Goal: Information Seeking & Learning: Understand process/instructions

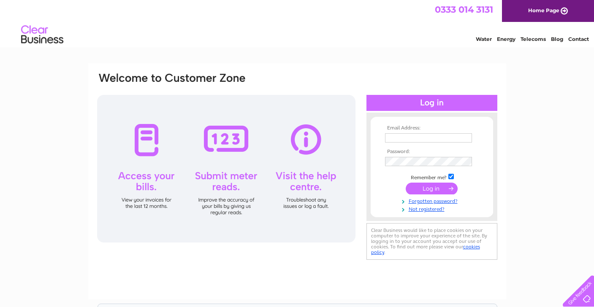
click at [395, 139] on input "text" at bounding box center [428, 137] width 87 height 9
type input "[EMAIL_ADDRESS][DOMAIN_NAME]"
click at [427, 187] on input "submit" at bounding box center [432, 190] width 52 height 12
click at [433, 189] on input "submit" at bounding box center [432, 190] width 52 height 12
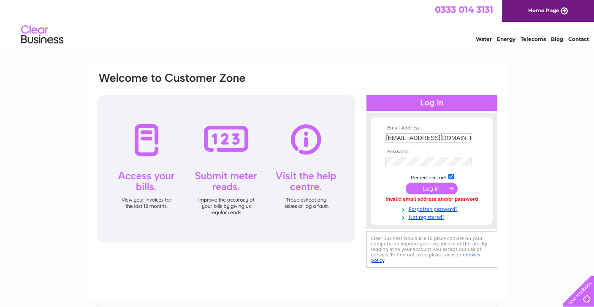
click at [433, 190] on input "submit" at bounding box center [432, 189] width 52 height 12
click at [429, 190] on input "submit" at bounding box center [432, 190] width 52 height 12
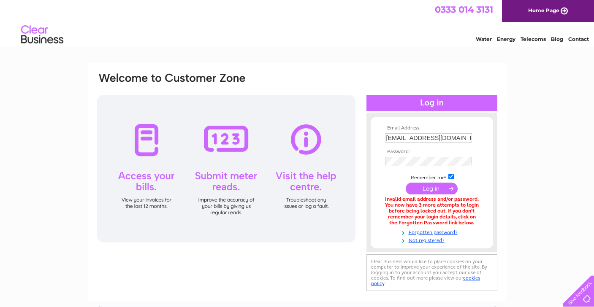
click at [434, 186] on input "submit" at bounding box center [432, 189] width 52 height 12
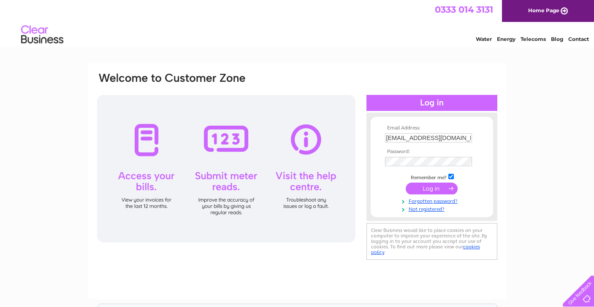
click at [486, 36] on link "Water" at bounding box center [484, 39] width 16 height 6
click at [392, 137] on input "text" at bounding box center [428, 137] width 87 height 9
type input "[EMAIL_ADDRESS][DOMAIN_NAME]"
click at [426, 189] on input "submit" at bounding box center [432, 190] width 52 height 12
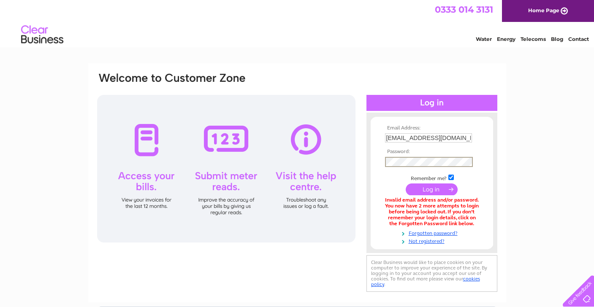
click at [430, 188] on input "submit" at bounding box center [432, 190] width 52 height 12
click at [430, 188] on input "submit" at bounding box center [432, 189] width 52 height 12
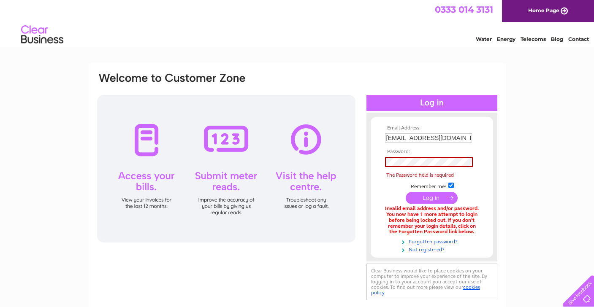
click at [431, 197] on input "submit" at bounding box center [432, 198] width 52 height 12
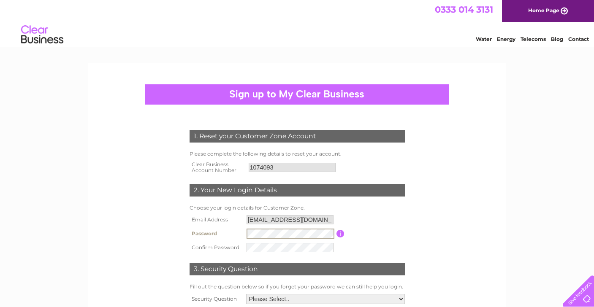
click at [341, 235] on input "button" at bounding box center [340, 234] width 8 height 8
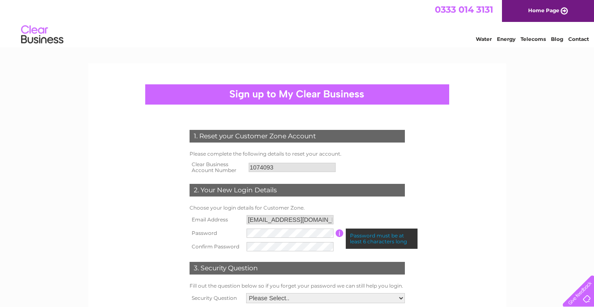
click at [341, 235] on input "button" at bounding box center [340, 234] width 8 height 8
click at [363, 221] on table "Email Address [EMAIL_ADDRESS][DOMAIN_NAME] Password Password must be at least 6…" at bounding box center [297, 233] width 220 height 41
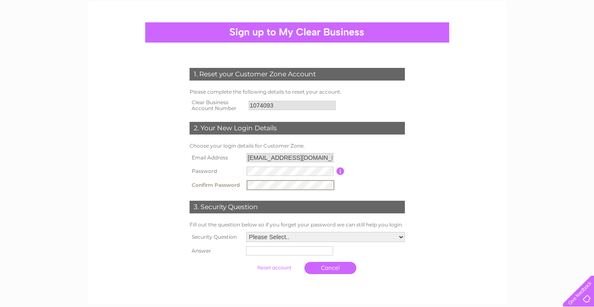
scroll to position [65, 0]
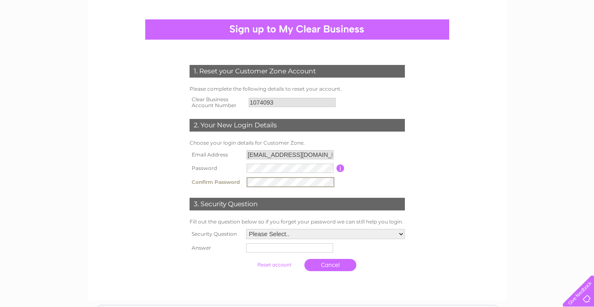
click at [401, 234] on select "Please Select.. In what town or city was your first job? In what town or city d…" at bounding box center [325, 234] width 159 height 10
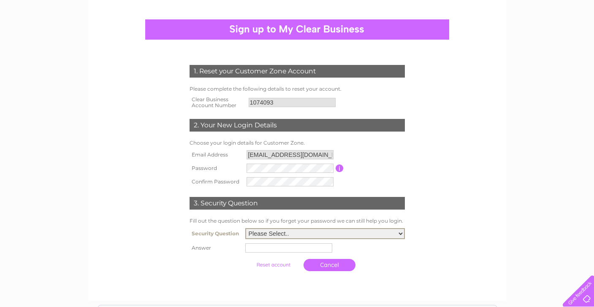
select select "5"
click at [257, 250] on input "text" at bounding box center [288, 248] width 87 height 9
type input "carly"
click at [276, 265] on input "submit" at bounding box center [274, 265] width 52 height 12
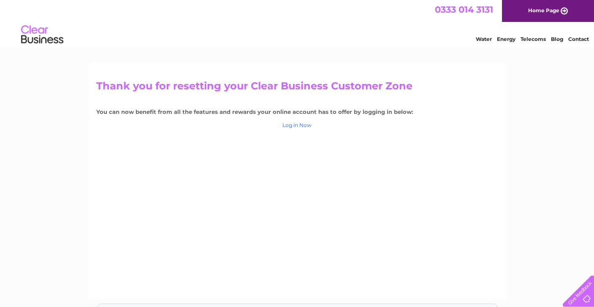
click at [292, 125] on link "Log in Now" at bounding box center [296, 125] width 29 height 6
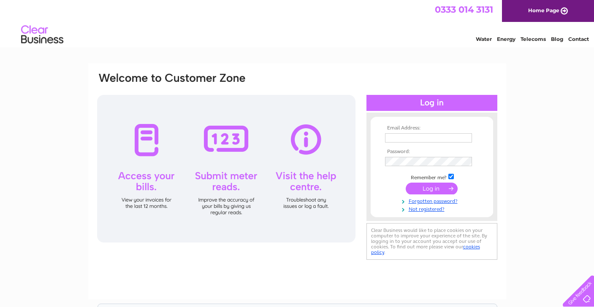
type input "[EMAIL_ADDRESS][DOMAIN_NAME]"
click at [434, 186] on input "submit" at bounding box center [432, 189] width 52 height 12
click at [434, 187] on input "submit" at bounding box center [432, 189] width 52 height 12
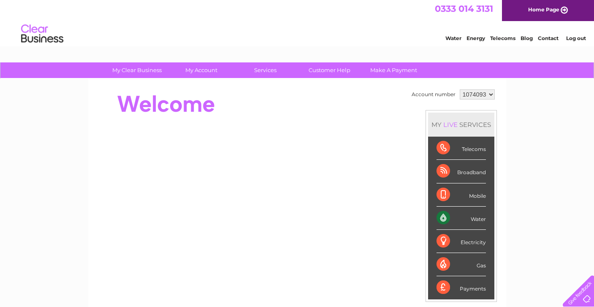
scroll to position [3, 0]
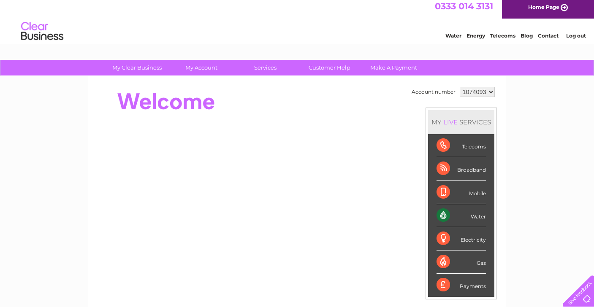
click at [489, 89] on select "1074093" at bounding box center [477, 92] width 35 height 10
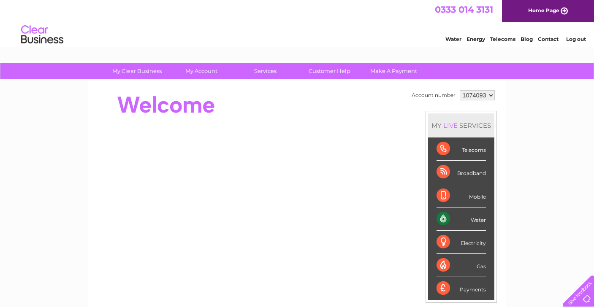
scroll to position [3, 0]
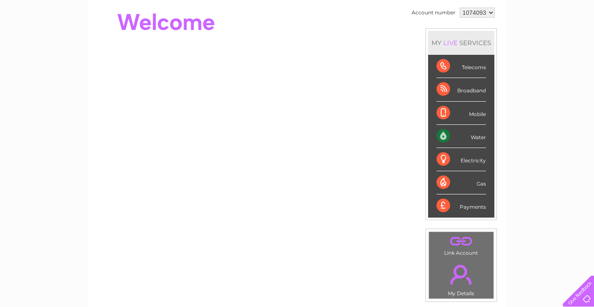
scroll to position [81, 0]
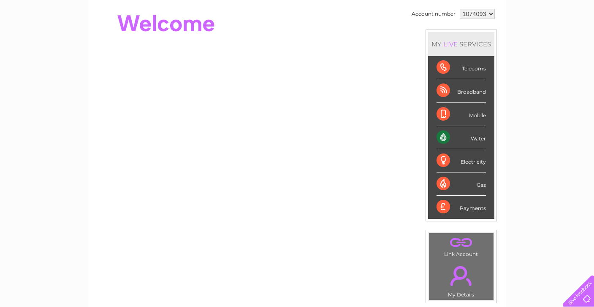
click at [449, 136] on div "Water" at bounding box center [461, 137] width 49 height 23
click at [480, 141] on div "Water" at bounding box center [461, 137] width 49 height 23
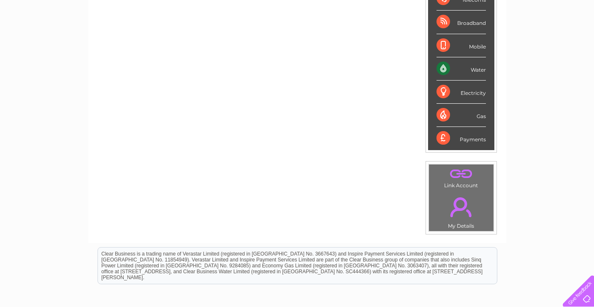
scroll to position [148, 0]
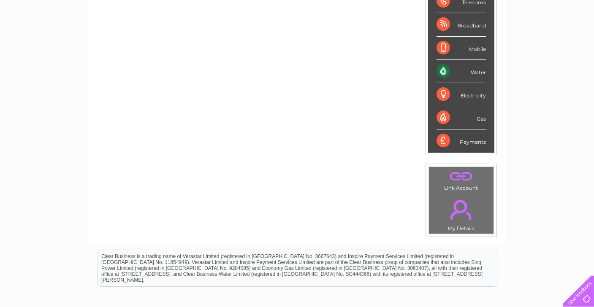
click at [468, 73] on div "Water" at bounding box center [461, 71] width 49 height 23
click at [464, 77] on div "Water" at bounding box center [461, 71] width 49 height 23
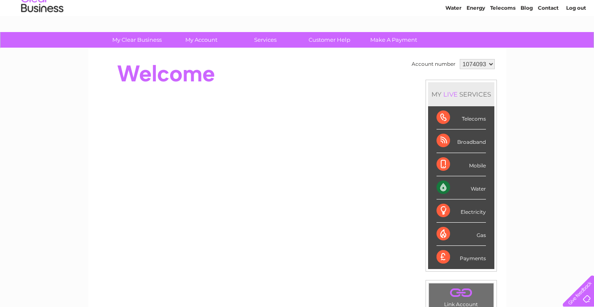
scroll to position [29, 0]
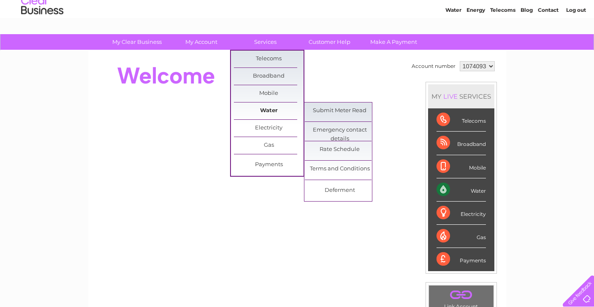
click at [270, 108] on link "Water" at bounding box center [269, 111] width 70 height 17
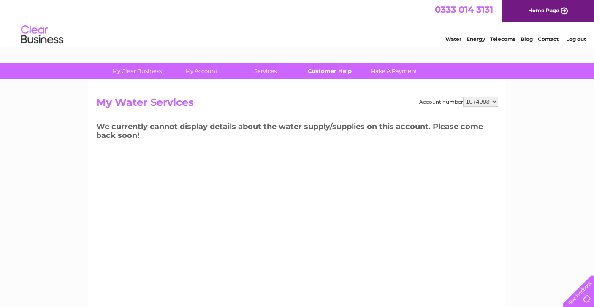
click at [334, 70] on link "Customer Help" at bounding box center [330, 71] width 70 height 16
click at [331, 70] on link "Customer Help" at bounding box center [330, 71] width 70 height 16
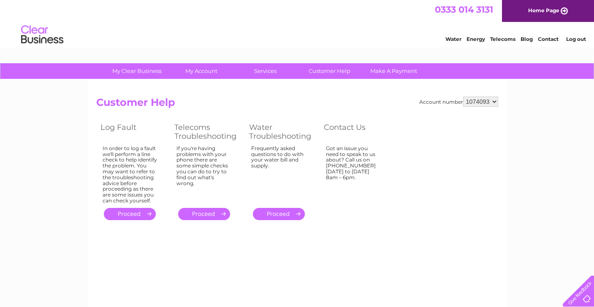
click at [282, 214] on link "." at bounding box center [279, 214] width 52 height 12
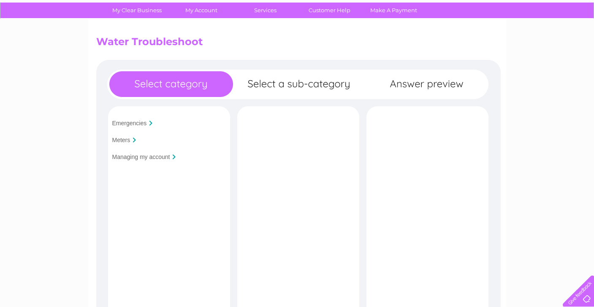
scroll to position [61, 0]
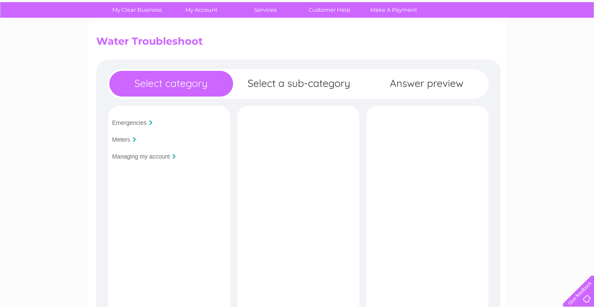
click at [133, 155] on input "Managing my account" at bounding box center [141, 156] width 58 height 7
